Goal: Information Seeking & Learning: Learn about a topic

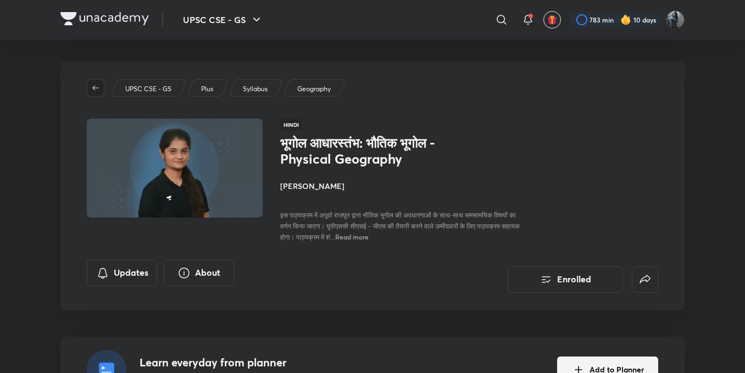
click at [96, 87] on icon "button" at bounding box center [95, 88] width 9 height 9
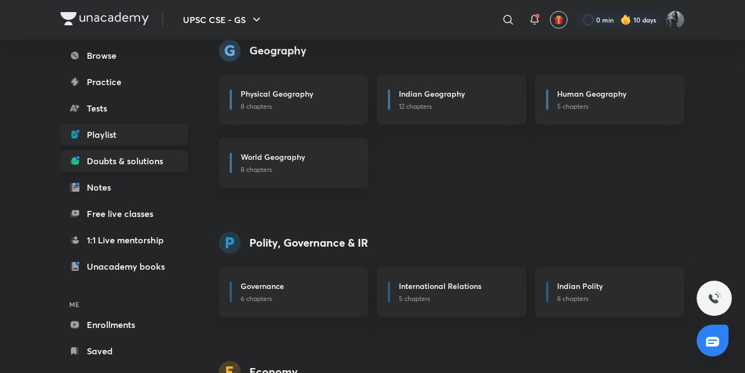
scroll to position [121, 0]
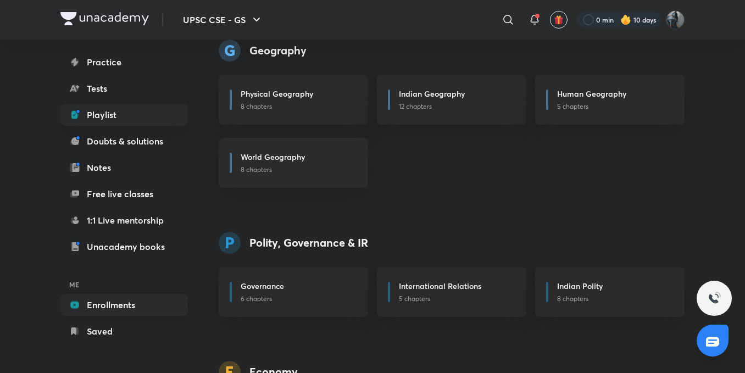
click at [115, 308] on link "Enrollments" at bounding box center [124, 305] width 128 height 22
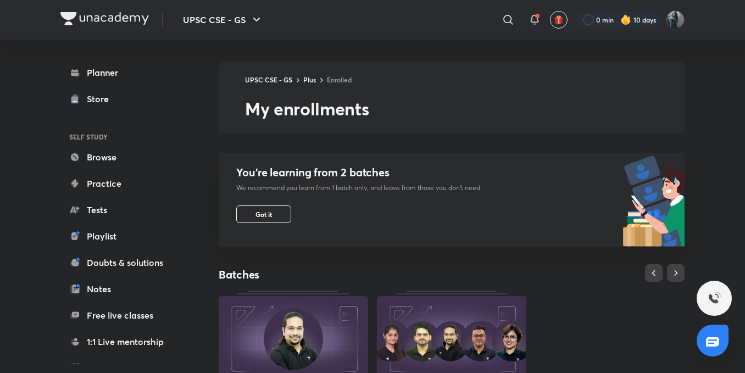
scroll to position [383, 0]
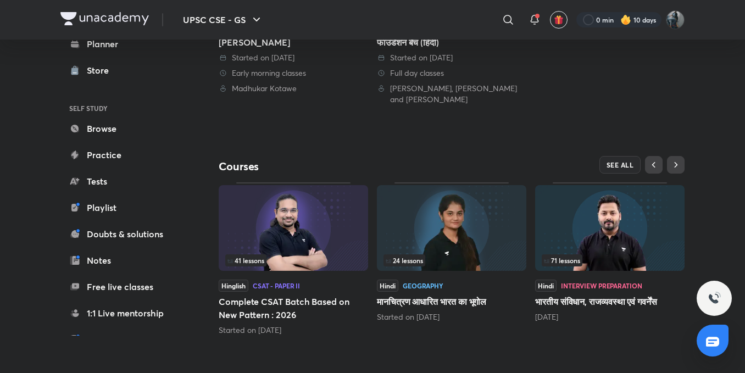
click at [596, 237] on img at bounding box center [609, 228] width 149 height 86
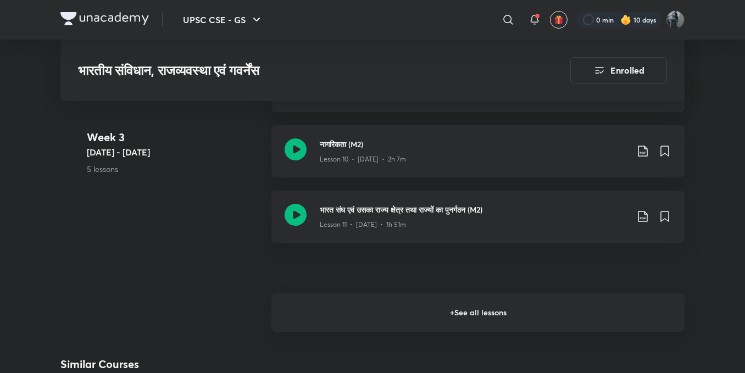
scroll to position [1343, 0]
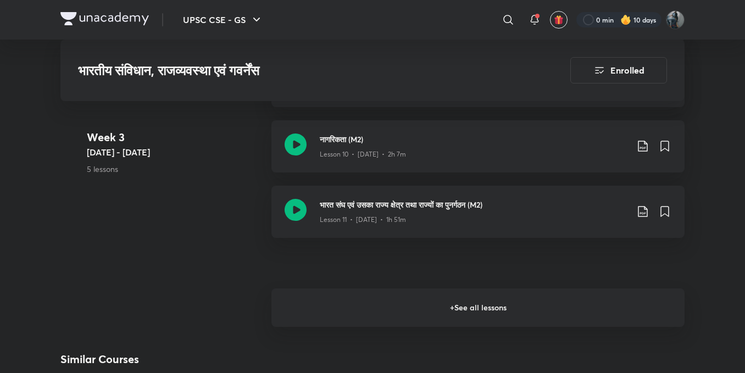
click at [534, 315] on h6 "+ See all lessons" at bounding box center [478, 308] width 413 height 38
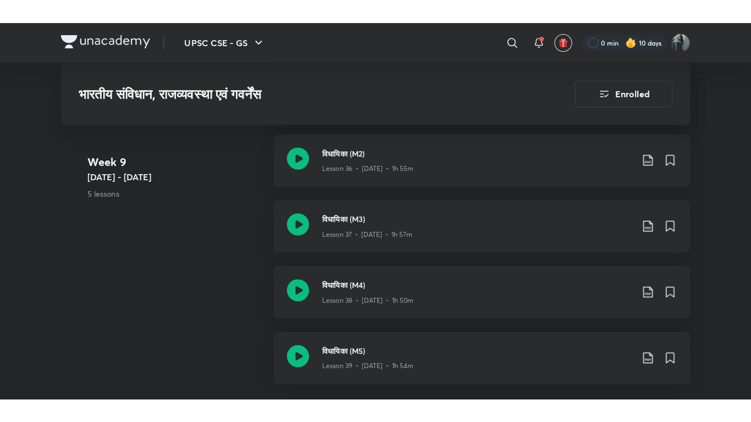
scroll to position [3491, 0]
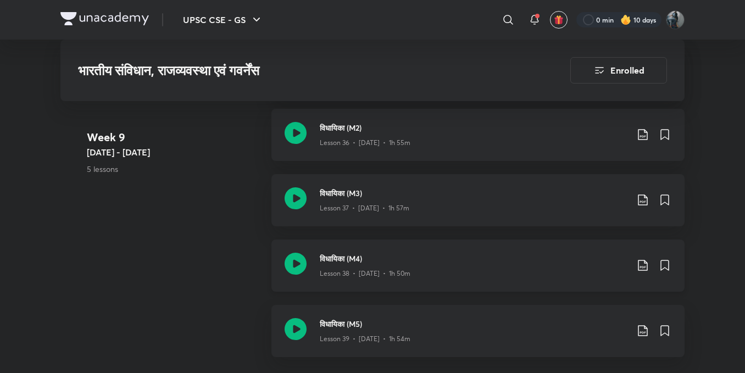
click at [292, 258] on icon at bounding box center [296, 264] width 22 height 22
